Goal: Find specific page/section: Find specific page/section

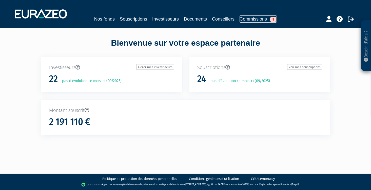
click at [253, 19] on link "Commissions 1" at bounding box center [258, 18] width 37 height 7
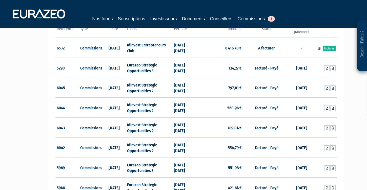
scroll to position [22, 0]
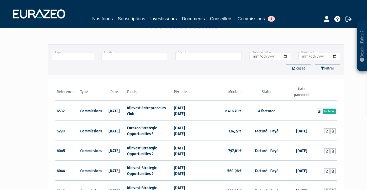
click at [132, 56] on input "text" at bounding box center [135, 56] width 66 height 8
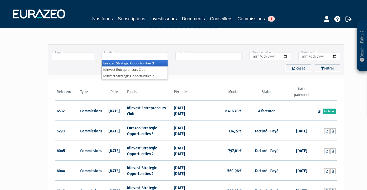
click at [133, 63] on li "Eurazeo Strategic Opportunities 3" at bounding box center [135, 63] width 66 height 6
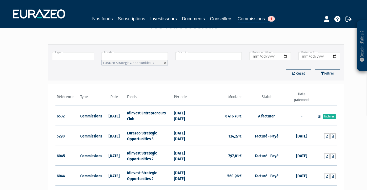
click at [186, 60] on div "Type Droits d'entrée Commissions + Fonds Eurazeo Strategic Opportunities 3 Idin…" at bounding box center [196, 56] width 296 height 17
click at [180, 69] on div "Type Droits d'entrée Commissions + Fonds Eurazeo Strategic Opportunities 3 Idin…" at bounding box center [196, 62] width 288 height 28
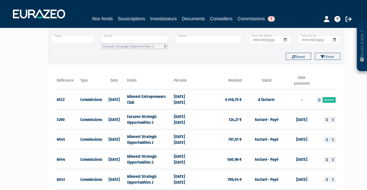
scroll to position [32, 0]
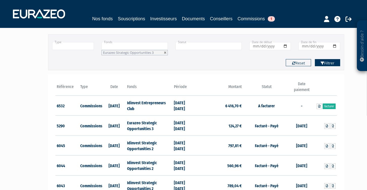
click at [331, 63] on button "Filtrer" at bounding box center [327, 62] width 25 height 7
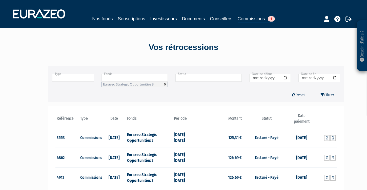
click at [166, 84] on link at bounding box center [165, 84] width 3 height 3
type input "+"
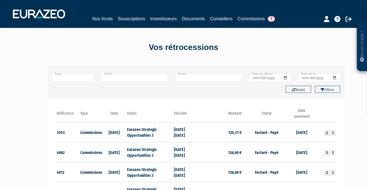
click at [138, 77] on input "text" at bounding box center [135, 78] width 66 height 8
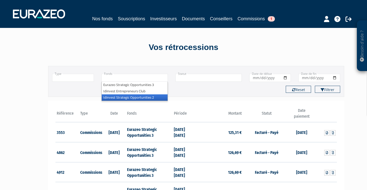
click at [143, 97] on li "Idinvest Strategic Opportunities 2" at bounding box center [135, 97] width 66 height 6
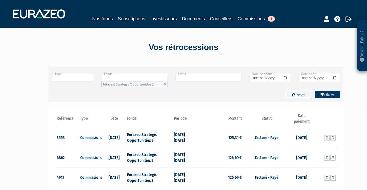
click at [330, 96] on button "Filtrer" at bounding box center [327, 94] width 25 height 7
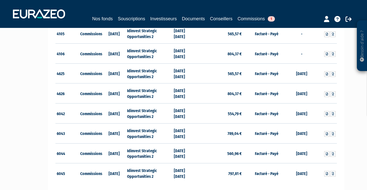
scroll to position [110, 0]
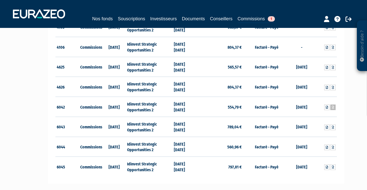
click at [334, 108] on icon at bounding box center [333, 107] width 2 height 3
